Goal: Task Accomplishment & Management: Complete application form

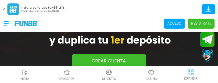
scroll to position [202, 0]
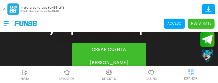
click at [199, 24] on p "Regístrate" at bounding box center [202, 23] width 20 height 5
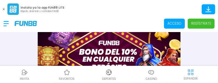
click at [199, 24] on p "Regístrate" at bounding box center [202, 23] width 20 height 5
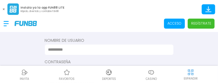
scroll to position [107, 0]
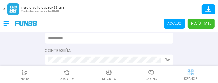
click at [113, 37] on input at bounding box center [107, 38] width 119 height 6
type input "**********"
click at [167, 60] on icon "button" at bounding box center [167, 59] width 5 height 5
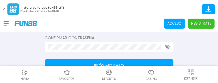
scroll to position [141, 0]
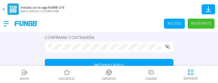
click at [168, 47] on use "button" at bounding box center [167, 46] width 5 height 5
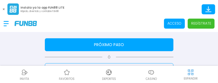
scroll to position [164, 0]
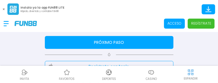
click at [112, 42] on button "Próximo paso" at bounding box center [109, 42] width 129 height 13
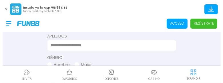
scroll to position [0, 0]
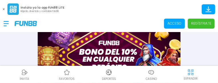
click at [176, 23] on p "Acceso" at bounding box center [175, 23] width 14 height 5
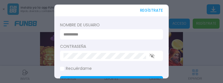
type input "**********"
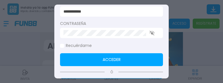
scroll to position [34, 0]
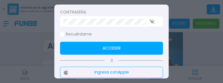
click at [117, 44] on button "Acceder" at bounding box center [111, 48] width 103 height 13
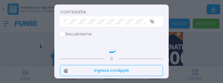
scroll to position [50, 0]
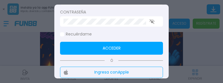
click at [113, 47] on button "Acceder" at bounding box center [111, 48] width 103 height 13
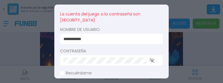
scroll to position [23, 0]
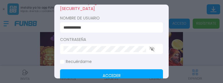
click at [151, 48] on icon "button" at bounding box center [152, 49] width 5 height 5
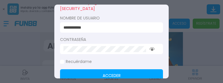
scroll to position [34, 0]
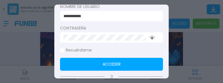
click at [64, 50] on label "Recuérdame" at bounding box center [76, 50] width 32 height 6
click at [106, 63] on button "Acceder" at bounding box center [111, 64] width 103 height 13
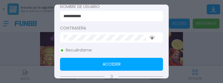
click at [106, 63] on button "Acceder" at bounding box center [111, 64] width 103 height 13
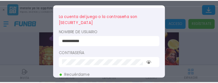
scroll to position [0, 0]
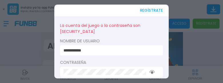
click at [147, 11] on button "REGÍSTRATE" at bounding box center [151, 11] width 23 height 12
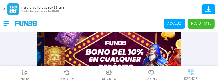
click at [203, 25] on p "Regístrate" at bounding box center [202, 23] width 20 height 5
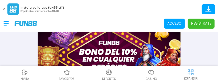
click at [203, 25] on p "Regístrate" at bounding box center [202, 23] width 20 height 5
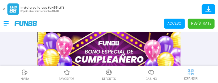
click at [203, 25] on p "Regístrate" at bounding box center [202, 23] width 20 height 5
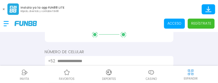
scroll to position [95, 0]
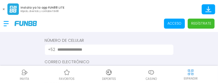
click at [136, 49] on input "text" at bounding box center [112, 50] width 109 height 6
click at [118, 51] on input "text" at bounding box center [112, 50] width 109 height 6
click at [107, 50] on input "text" at bounding box center [112, 50] width 109 height 6
click at [82, 49] on input "text" at bounding box center [112, 50] width 109 height 6
click at [67, 50] on input "text" at bounding box center [112, 50] width 109 height 6
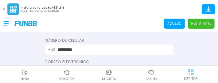
scroll to position [107, 0]
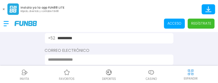
type input "**********"
click at [104, 62] on input at bounding box center [107, 60] width 119 height 6
type input "**********"
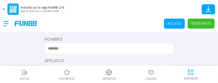
scroll to position [141, 0]
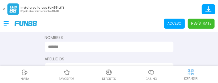
click at [124, 47] on input at bounding box center [107, 47] width 119 height 6
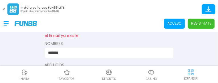
type input "*******"
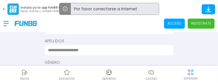
scroll to position [167, 0]
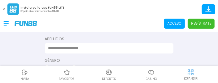
click at [86, 48] on input at bounding box center [107, 48] width 119 height 6
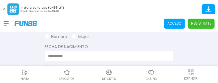
scroll to position [202, 0]
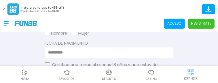
type input "********"
click at [59, 33] on button "Hombre" at bounding box center [56, 33] width 23 height 6
click at [48, 64] on button "button" at bounding box center [47, 64] width 5 height 5
click at [50, 52] on input at bounding box center [107, 53] width 119 height 6
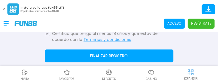
scroll to position [236, 0]
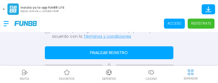
type input "**********"
click at [132, 53] on button "Finalizar registro" at bounding box center [109, 52] width 129 height 13
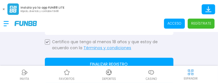
click at [117, 61] on button "Finalizar registro" at bounding box center [109, 64] width 129 height 13
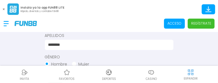
scroll to position [167, 0]
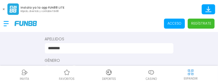
click at [74, 49] on input "********" at bounding box center [107, 48] width 119 height 6
type input "*"
type input "*******"
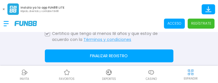
scroll to position [236, 0]
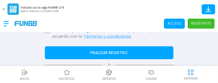
click at [124, 54] on button "Finalizar registro" at bounding box center [109, 52] width 129 height 13
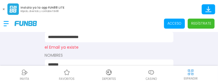
scroll to position [125, 0]
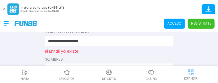
click at [204, 24] on p "Regístrate" at bounding box center [202, 23] width 20 height 5
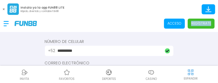
scroll to position [91, 0]
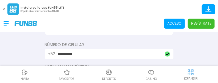
click at [102, 56] on input "**********" at bounding box center [110, 54] width 104 height 6
click at [74, 53] on input "**********" at bounding box center [110, 54] width 104 height 6
click at [80, 54] on input "*********" at bounding box center [110, 54] width 104 height 6
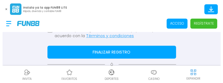
scroll to position [240, 0]
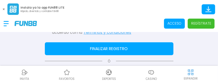
type input "**********"
click at [104, 47] on button "Finalizar registro" at bounding box center [109, 48] width 129 height 13
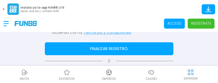
click at [104, 47] on button "Finalizar registro" at bounding box center [109, 48] width 129 height 13
click at [172, 24] on p "Acceso" at bounding box center [175, 23] width 14 height 5
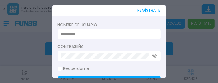
type input "**********"
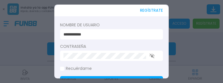
scroll to position [11, 0]
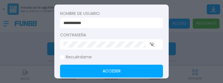
click at [134, 71] on button "Acceder" at bounding box center [111, 71] width 103 height 13
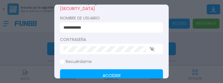
scroll to position [34, 0]
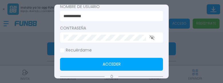
click at [63, 50] on span at bounding box center [62, 50] width 4 height 4
click at [101, 64] on button "Acceder" at bounding box center [111, 64] width 103 height 13
click at [100, 64] on button "Acceder" at bounding box center [111, 64] width 103 height 13
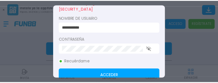
scroll to position [0, 0]
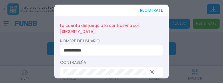
click at [152, 71] on icon "button" at bounding box center [152, 72] width 5 height 5
click at [177, 24] on div at bounding box center [111, 41] width 223 height 83
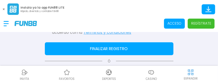
click at [177, 24] on p "Acceso" at bounding box center [175, 23] width 14 height 5
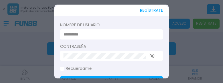
type input "**********"
click at [177, 24] on div at bounding box center [111, 41] width 223 height 83
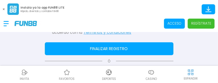
click at [114, 47] on button "Finalizar registro" at bounding box center [109, 48] width 129 height 13
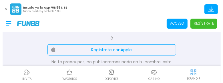
scroll to position [251, 0]
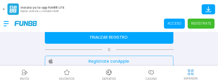
click at [107, 34] on button "Finalizar registro" at bounding box center [109, 37] width 129 height 13
drag, startPoint x: 105, startPoint y: 33, endPoint x: 101, endPoint y: 35, distance: 5.0
click at [101, 35] on button "Finalizar registro" at bounding box center [109, 37] width 129 height 13
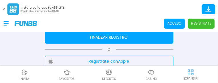
click at [101, 35] on button "Finalizar registro" at bounding box center [109, 37] width 129 height 13
click at [172, 22] on p "Acceso" at bounding box center [175, 23] width 14 height 5
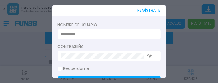
type input "**********"
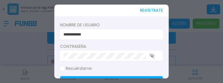
scroll to position [11, 0]
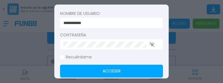
click at [124, 72] on button "Acceder" at bounding box center [111, 71] width 103 height 13
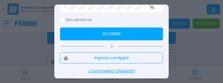
scroll to position [66, 0]
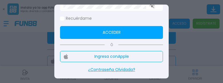
click at [124, 71] on p "¿Contraseña Olvidada?" at bounding box center [111, 70] width 103 height 6
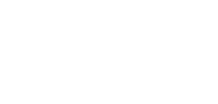
scroll to position [0, 0]
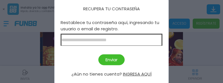
click at [82, 39] on input at bounding box center [112, 40] width 102 height 12
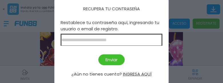
type input "**********"
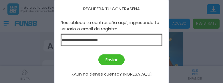
click at [109, 57] on button "Enviar" at bounding box center [112, 59] width 26 height 11
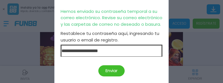
click at [111, 68] on button "Enviar" at bounding box center [112, 70] width 26 height 11
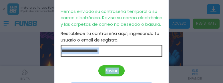
drag, startPoint x: 164, startPoint y: 77, endPoint x: 162, endPoint y: 53, distance: 24.1
click at [162, 53] on div "**********" at bounding box center [111, 41] width 115 height 115
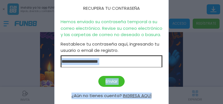
click at [136, 83] on button "INGRESA AQUÍ" at bounding box center [137, 95] width 29 height 7
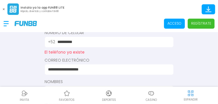
scroll to position [92, 0]
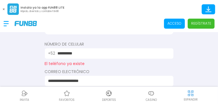
click at [86, 55] on input "**********" at bounding box center [112, 53] width 109 height 6
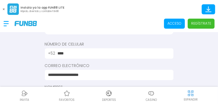
click at [86, 55] on input "****" at bounding box center [112, 53] width 109 height 6
click at [74, 52] on input "**********" at bounding box center [112, 53] width 109 height 6
click at [82, 53] on input "*********" at bounding box center [112, 53] width 109 height 6
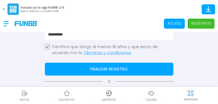
scroll to position [218, 0]
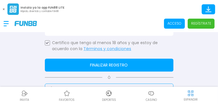
type input "**********"
click at [108, 65] on button "Finalizar registro" at bounding box center [109, 65] width 129 height 13
click at [99, 64] on button "Finalizar registro" at bounding box center [109, 65] width 129 height 13
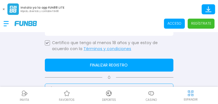
click at [99, 64] on button "Finalizar registro" at bounding box center [109, 65] width 129 height 13
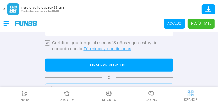
click at [99, 64] on button "Finalizar registro" at bounding box center [109, 65] width 129 height 13
click at [112, 66] on button "Finalizar registro" at bounding box center [109, 65] width 129 height 13
click at [101, 65] on button "Finalizar registro" at bounding box center [109, 65] width 129 height 13
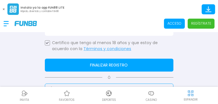
click at [101, 65] on button "Finalizar registro" at bounding box center [109, 65] width 129 height 13
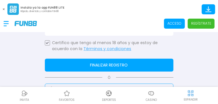
click at [101, 65] on button "Finalizar registro" at bounding box center [109, 65] width 129 height 13
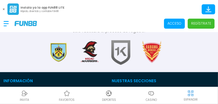
click at [196, 24] on p "Regístrate" at bounding box center [202, 23] width 20 height 5
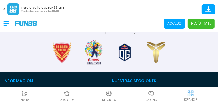
click at [196, 24] on p "Regístrate" at bounding box center [202, 23] width 20 height 5
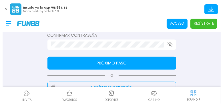
scroll to position [141, 0]
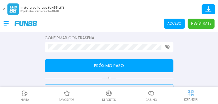
click at [108, 64] on button "Próximo paso" at bounding box center [109, 65] width 129 height 13
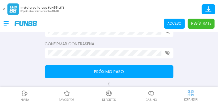
click at [176, 22] on p "Acceso" at bounding box center [175, 23] width 14 height 5
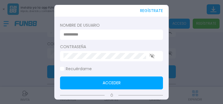
type input "**********"
click at [112, 81] on button "Acceder" at bounding box center [111, 82] width 103 height 13
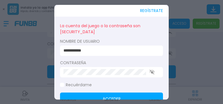
click at [152, 71] on use "button" at bounding box center [152, 72] width 5 height 5
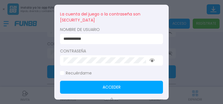
click at [61, 73] on span at bounding box center [62, 73] width 4 height 4
click at [92, 85] on button "Acceder" at bounding box center [111, 87] width 103 height 13
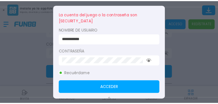
scroll to position [0, 0]
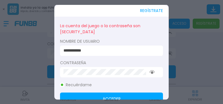
click at [154, 11] on button "REGÍSTRATE" at bounding box center [151, 11] width 23 height 12
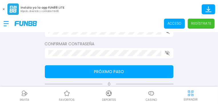
click at [129, 69] on button "Próximo paso" at bounding box center [109, 71] width 129 height 13
